Goal: Task Accomplishment & Management: Use online tool/utility

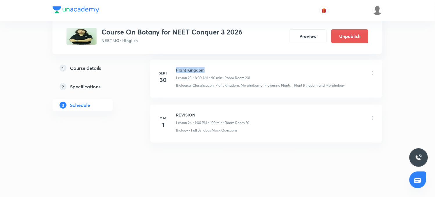
drag, startPoint x: 185, startPoint y: 67, endPoint x: 223, endPoint y: 65, distance: 38.1
click at [223, 65] on li "[DATE] Plant Kingdom Lesson 25 • 8:30 AM • 90 min • Room Room 201 Biological Cl…" at bounding box center [266, 79] width 232 height 38
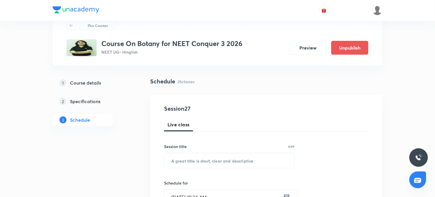
scroll to position [32, 0]
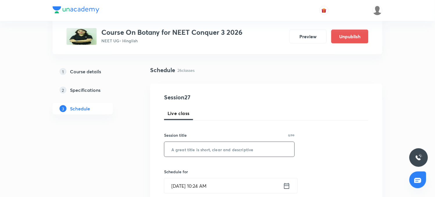
click at [224, 153] on input "text" at bounding box center [229, 149] width 130 height 15
paste input "Plant Kingdom"
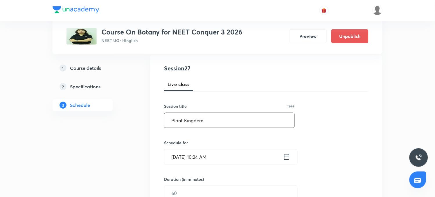
scroll to position [97, 0]
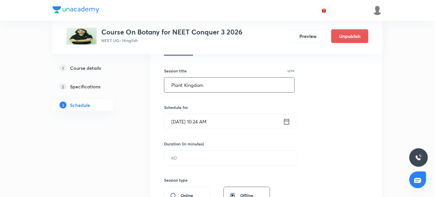
type input "Plant Kingdom"
click at [288, 123] on icon at bounding box center [286, 122] width 7 height 8
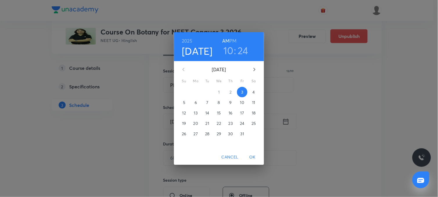
click at [244, 50] on h3 "24" at bounding box center [243, 50] width 11 height 12
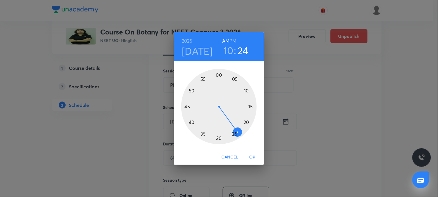
click at [235, 135] on div at bounding box center [219, 107] width 76 height 76
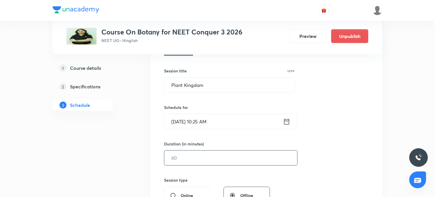
click at [202, 155] on input "text" at bounding box center [230, 158] width 133 height 15
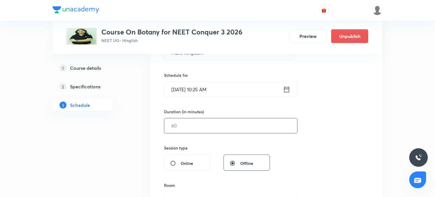
scroll to position [161, 0]
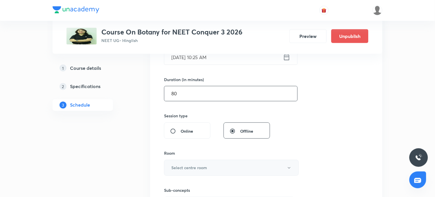
type input "80"
click at [204, 162] on button "Select centre room" at bounding box center [231, 168] width 135 height 16
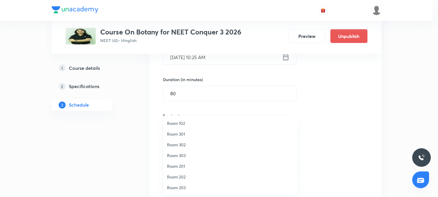
click at [179, 165] on span "Room 201" at bounding box center [230, 167] width 127 height 6
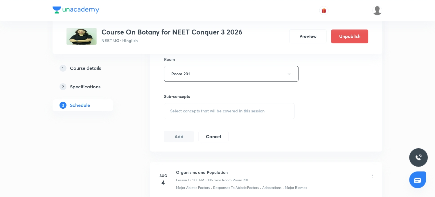
scroll to position [258, 0]
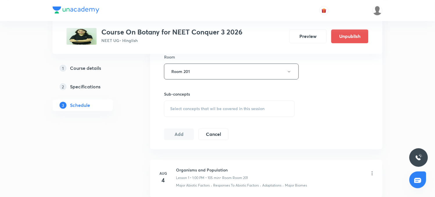
click at [202, 107] on span "Select concepts that wil be covered in this session" at bounding box center [217, 109] width 95 height 5
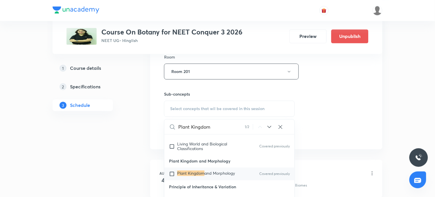
scroll to position [26732, 0]
type input "Plant Kingdom"
click at [204, 170] on mark "Plant Kingdom" at bounding box center [190, 173] width 27 height 6
checkbox input "true"
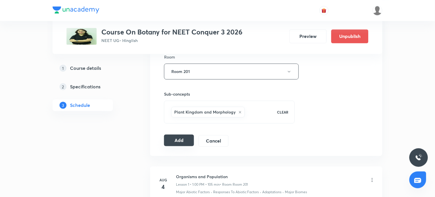
click at [182, 141] on button "Add" at bounding box center [179, 141] width 30 height 12
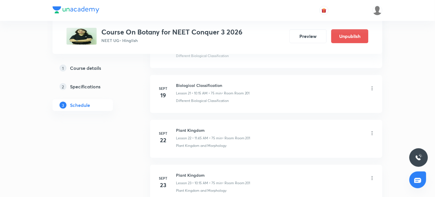
scroll to position [1224, 0]
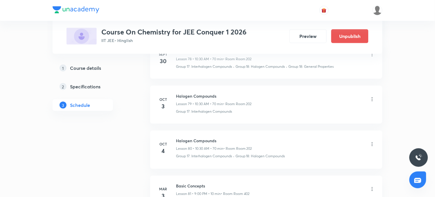
scroll to position [4045, 0]
